Goal: Obtain resource: Download file/media

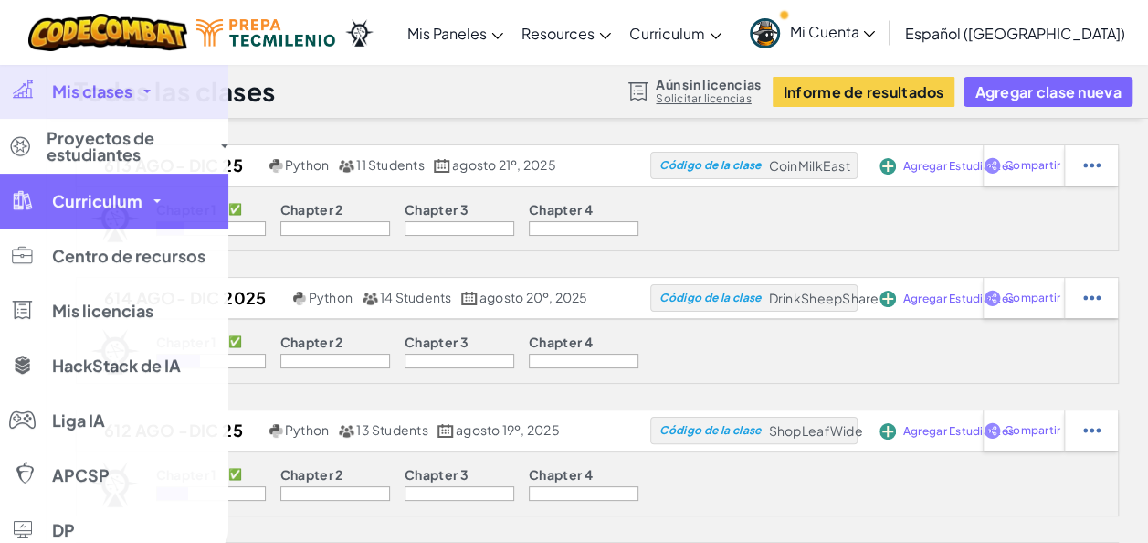
click at [60, 193] on span "Curriculum" at bounding box center [97, 201] width 90 height 16
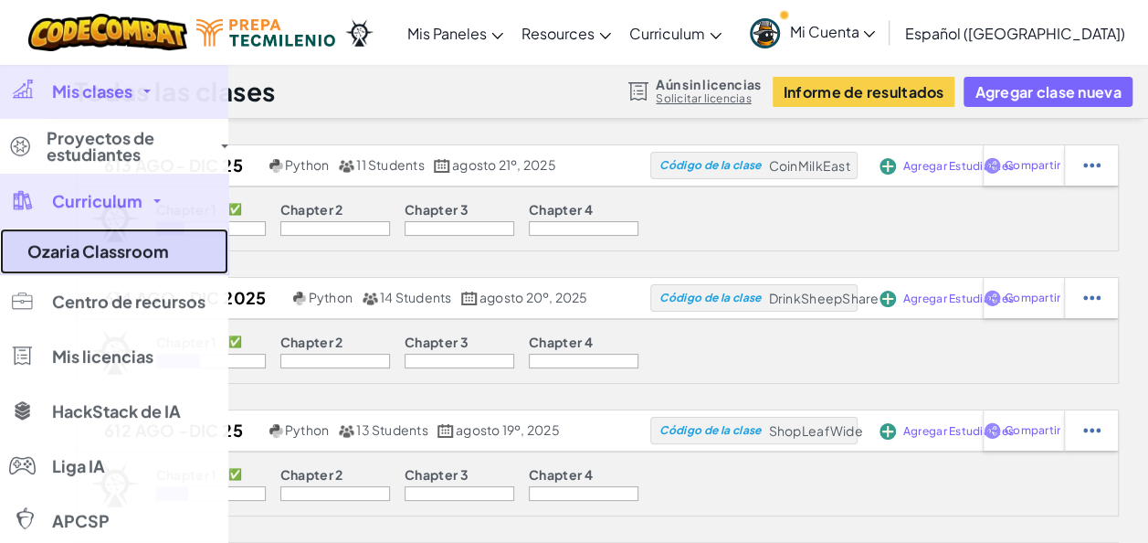
click at [84, 253] on link "Ozaria Classroom" at bounding box center [114, 251] width 228 height 46
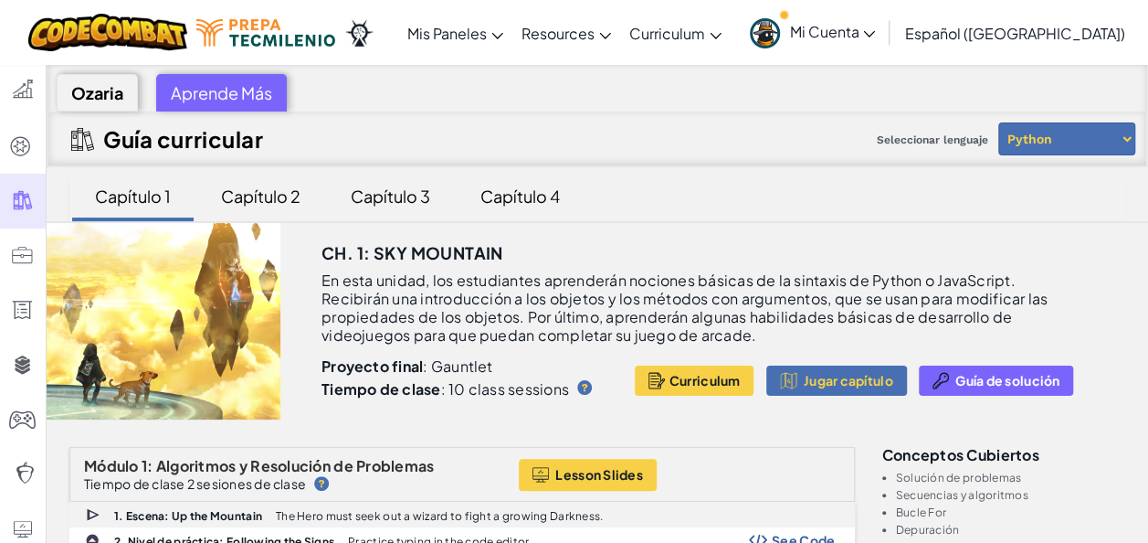
click at [194, 322] on div at bounding box center [164, 321] width 234 height 196
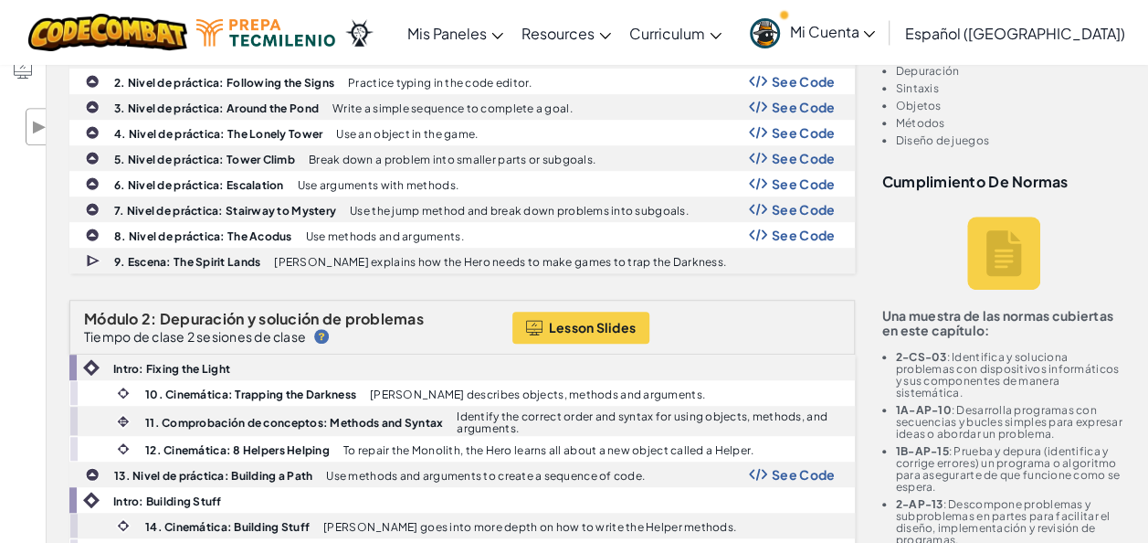
scroll to position [475, 0]
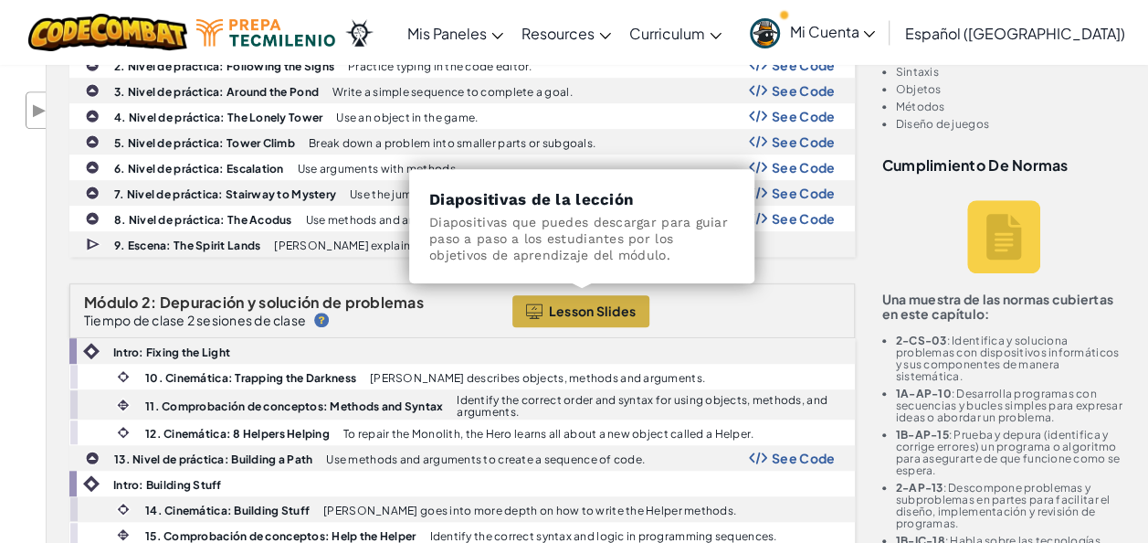
click at [596, 314] on button "Lesson Slides" at bounding box center [581, 311] width 138 height 32
